Goal: Transaction & Acquisition: Purchase product/service

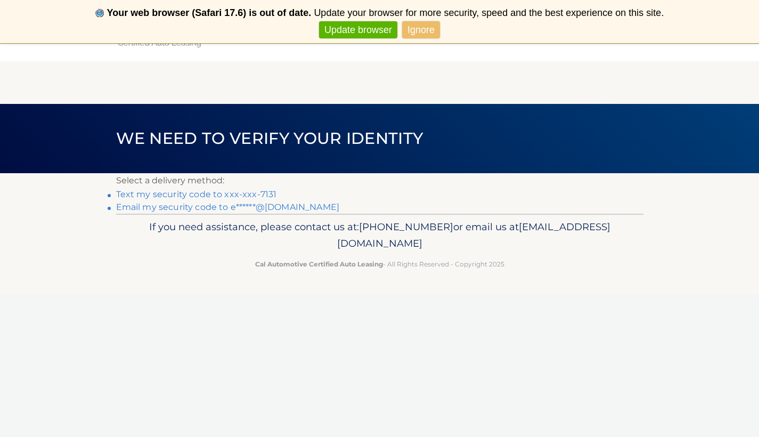
click at [239, 193] on link "Text my security code to xxx-xxx-7131" at bounding box center [196, 194] width 161 height 10
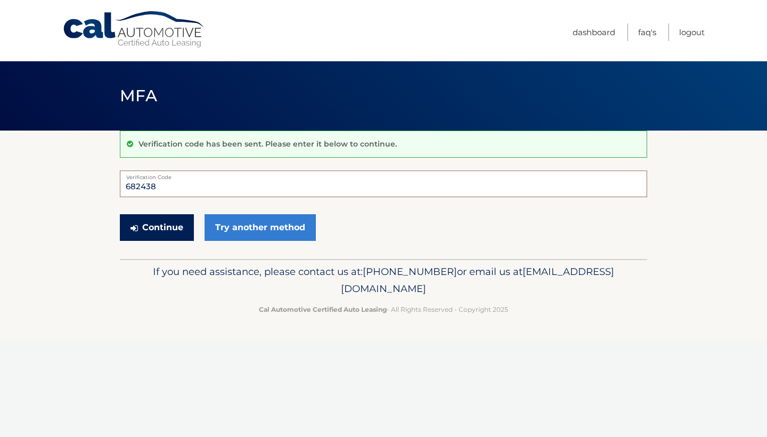
type input "682438"
click at [164, 222] on button "Continue" at bounding box center [157, 227] width 74 height 27
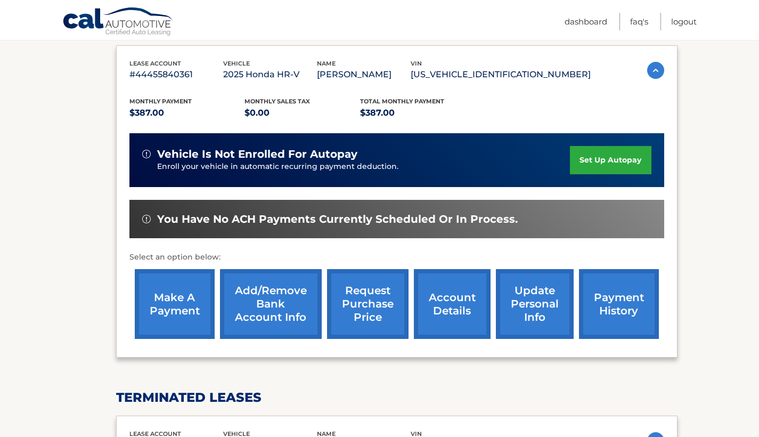
scroll to position [167, 0]
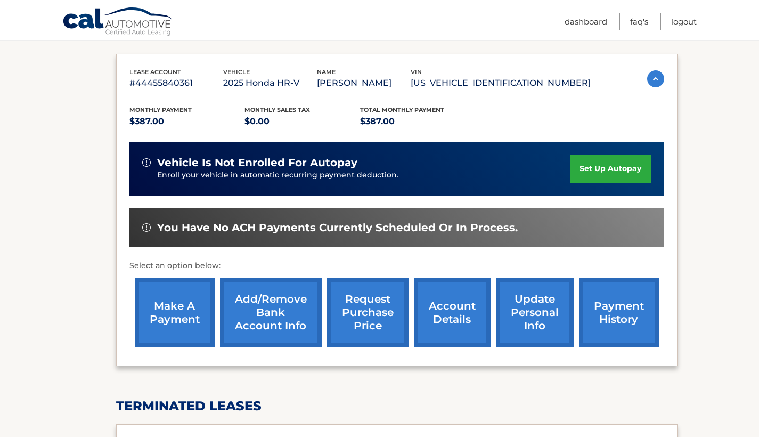
click at [175, 314] on link "make a payment" at bounding box center [175, 312] width 80 height 70
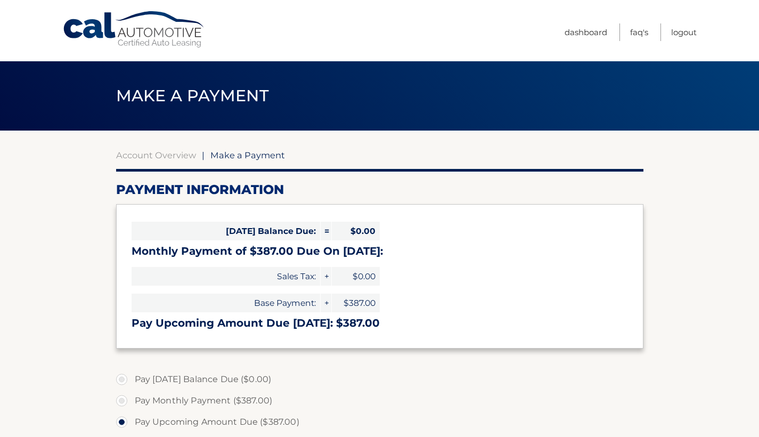
select select "YzAzOTQ5ZDMtY2Y0My00MDg5LTkyOGQtNzA5MjAyNDVjMDU1"
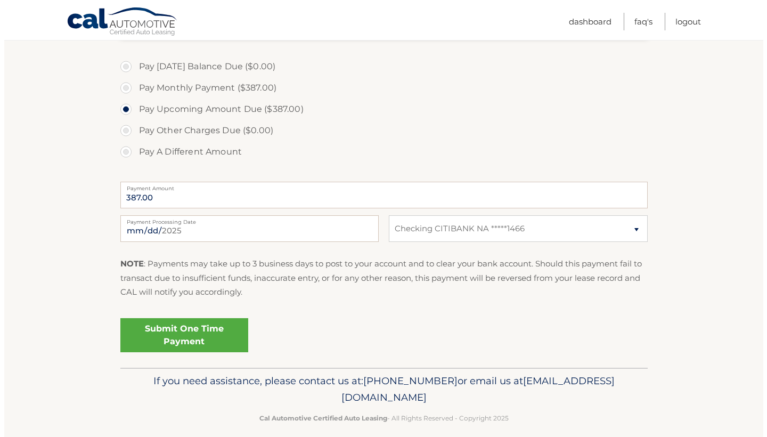
scroll to position [311, 0]
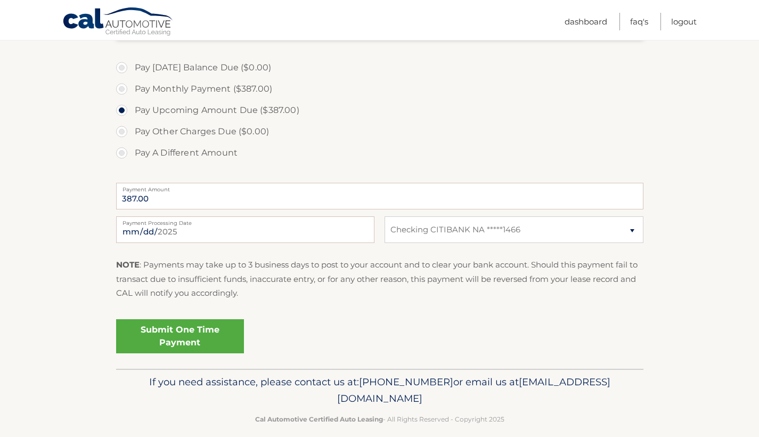
click at [220, 324] on link "Submit One Time Payment" at bounding box center [180, 336] width 128 height 34
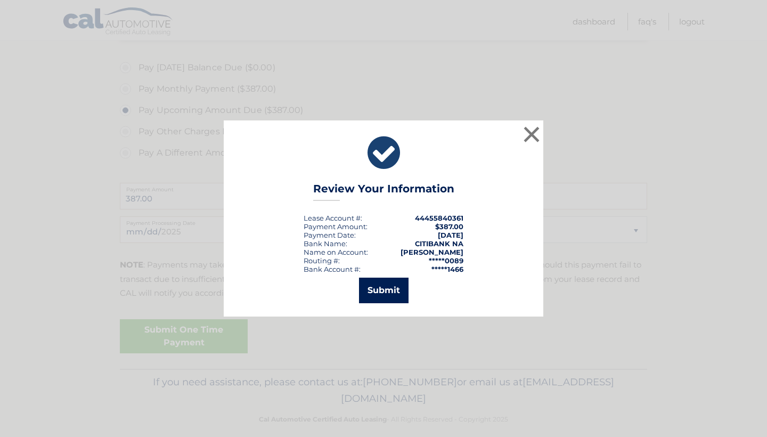
click at [384, 294] on button "Submit" at bounding box center [384, 290] width 50 height 26
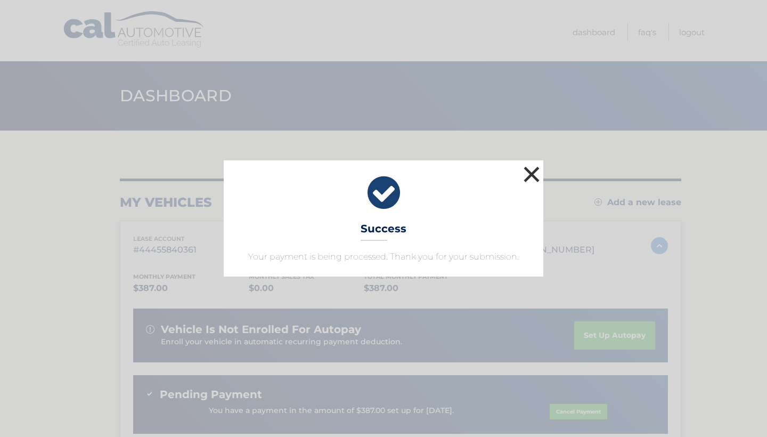
click at [534, 175] on button "×" at bounding box center [531, 173] width 21 height 21
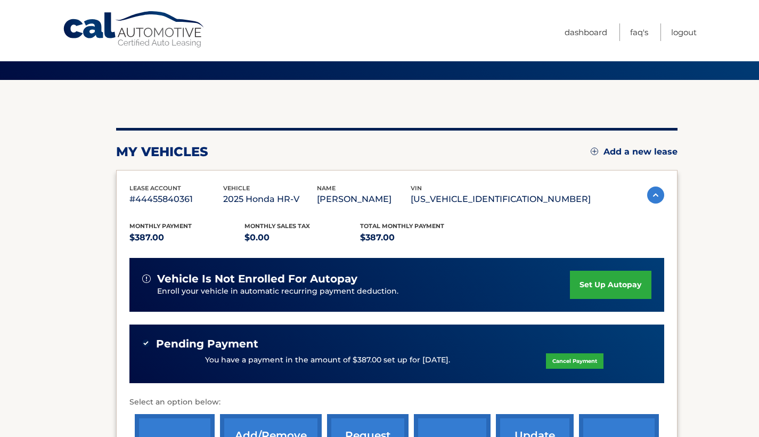
scroll to position [31, 0]
